Goal: Information Seeking & Learning: Understand process/instructions

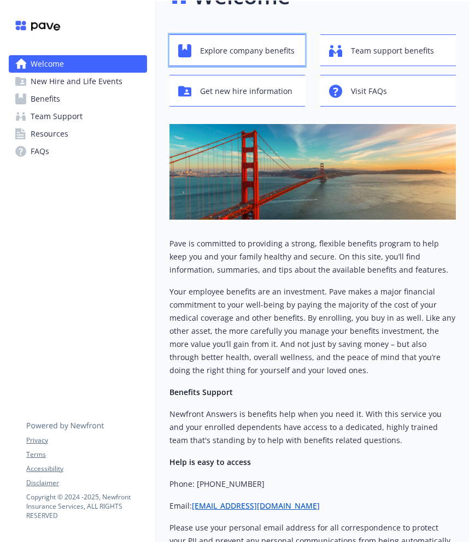
click at [195, 60] on div "Explore company benefits" at bounding box center [238, 50] width 121 height 21
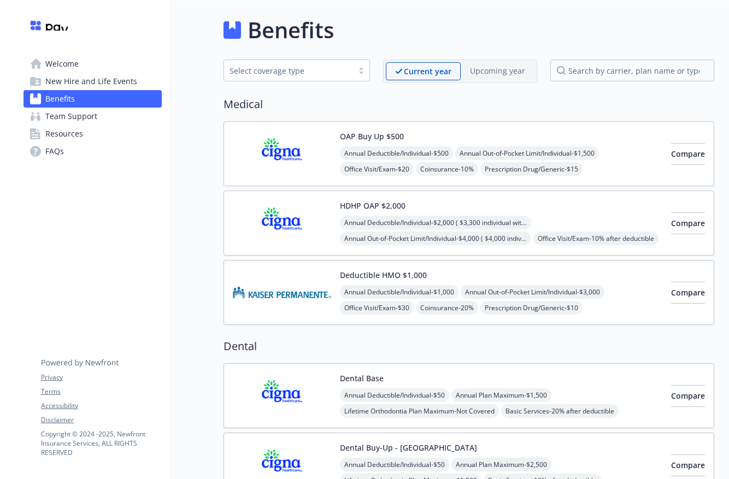
click at [72, 81] on span "New Hire and Life Events" at bounding box center [91, 81] width 92 height 17
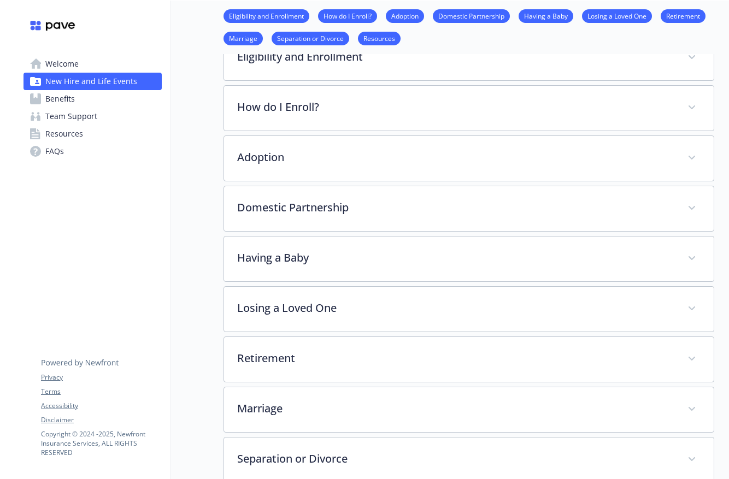
scroll to position [206, 0]
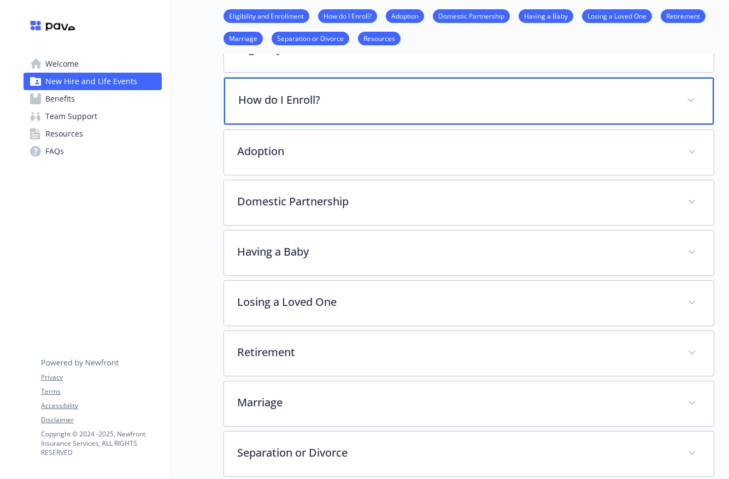
click at [274, 96] on p "How do I Enroll?" at bounding box center [455, 100] width 435 height 16
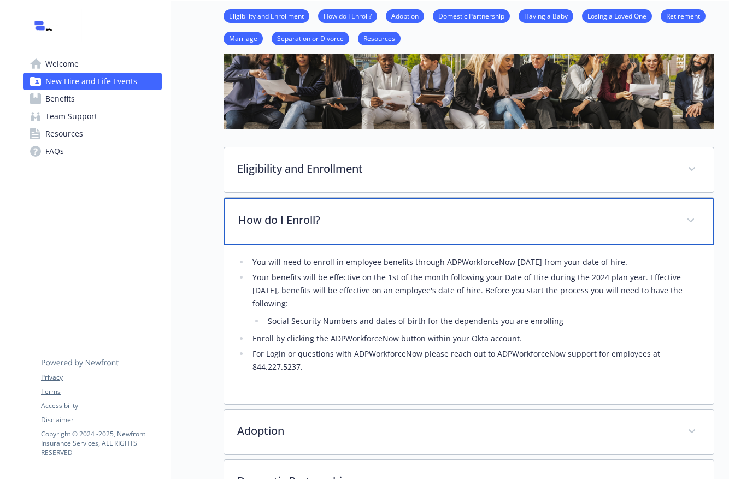
scroll to position [0, 0]
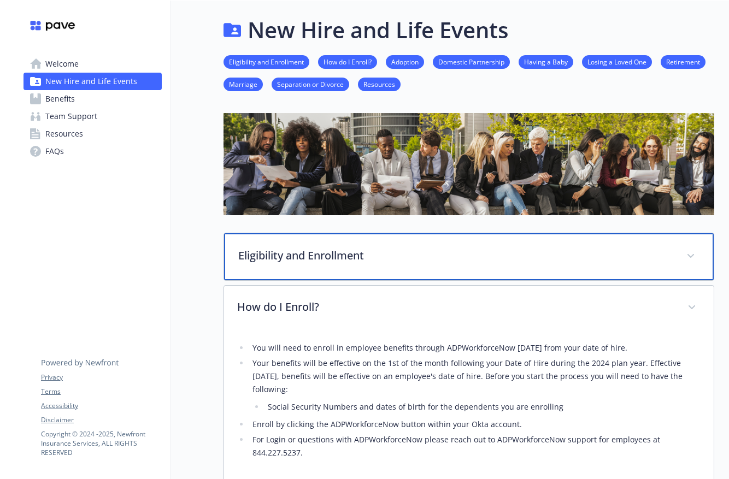
click at [267, 252] on p "Eligibility and Enrollment" at bounding box center [455, 255] width 435 height 16
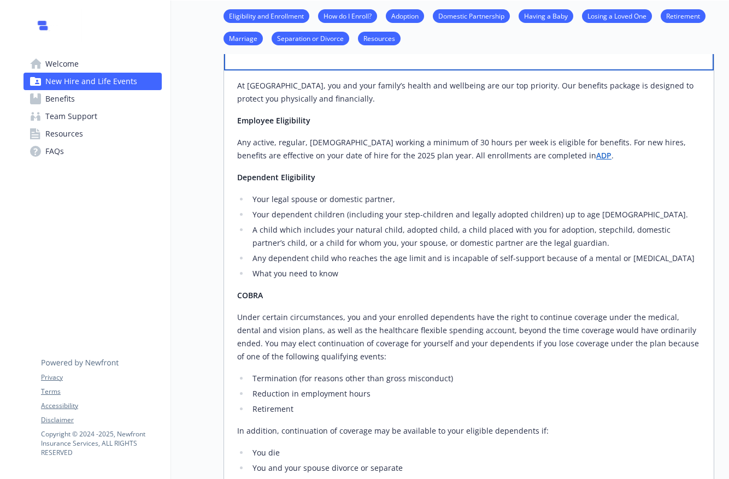
scroll to position [208, 0]
click at [468, 161] on p "Any active, regular, [DEMOGRAPHIC_DATA] working a minimum of 30 hours per week …" at bounding box center [468, 148] width 463 height 26
click at [468, 155] on link "ADP" at bounding box center [603, 155] width 15 height 10
